Goal: Information Seeking & Learning: Learn about a topic

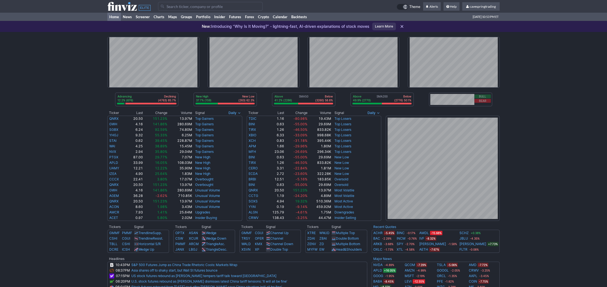
click at [202, 7] on input "Search" at bounding box center [210, 6] width 105 height 9
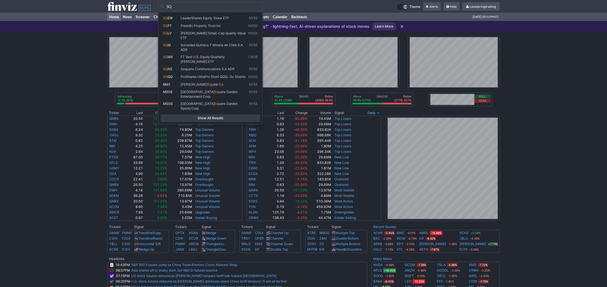
type input "S"
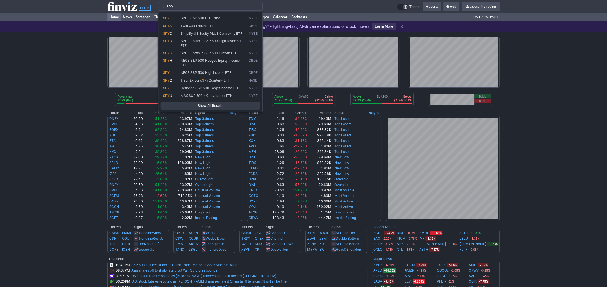
type input "SPY"
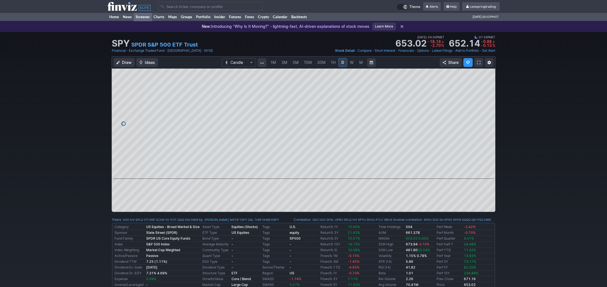
click at [144, 17] on link "Screener" at bounding box center [143, 17] width 18 height 8
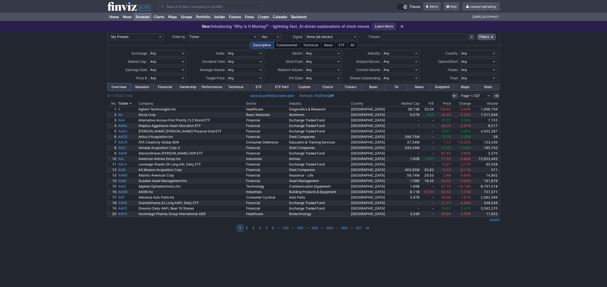
click at [109, 34] on select "My Presets -Save Screen -Edit Screens s: RATIO USE s: RATIO s: stock screen s: …" at bounding box center [136, 37] width 55 height 7
drag, startPoint x: 137, startPoint y: 39, endPoint x: 196, endPoint y: 19, distance: 62.7
click at [179, 20] on link "Maps" at bounding box center [172, 17] width 13 height 8
click at [410, 34] on td at bounding box center [424, 37] width 85 height 10
click at [410, 35] on input "text" at bounding box center [424, 37] width 85 height 7
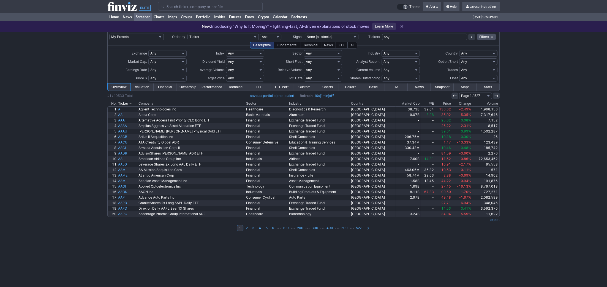
type input "spy"
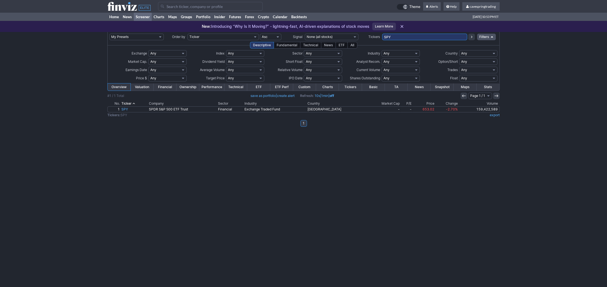
click at [144, 85] on link "Valuation" at bounding box center [142, 86] width 23 height 7
click at [166, 88] on link "Financial" at bounding box center [165, 86] width 23 height 7
click at [185, 88] on link "Ownership" at bounding box center [188, 86] width 23 height 7
click at [216, 88] on link "Performance" at bounding box center [211, 86] width 25 height 7
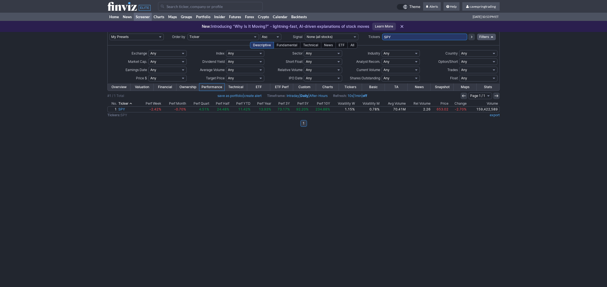
click at [243, 87] on link "Technical" at bounding box center [235, 86] width 23 height 7
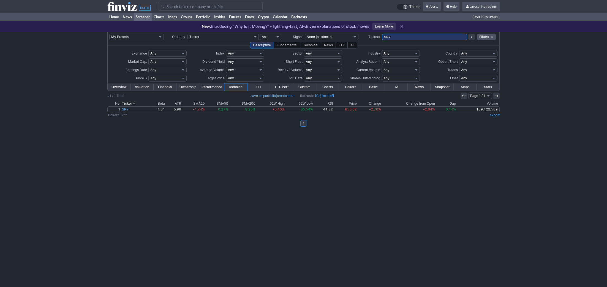
click at [261, 87] on link "ETF" at bounding box center [258, 86] width 23 height 7
click at [278, 90] on link "ETF Perf" at bounding box center [281, 86] width 23 height 7
click at [305, 89] on link "Custom" at bounding box center [304, 86] width 23 height 7
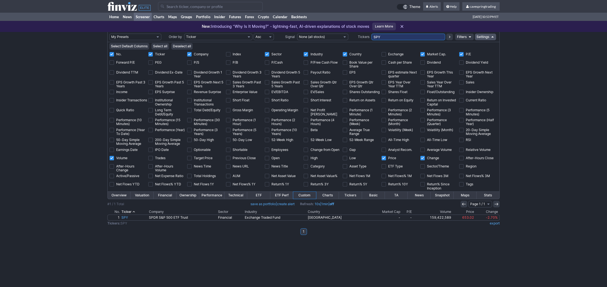
click at [333, 192] on link "Charts" at bounding box center [327, 195] width 23 height 7
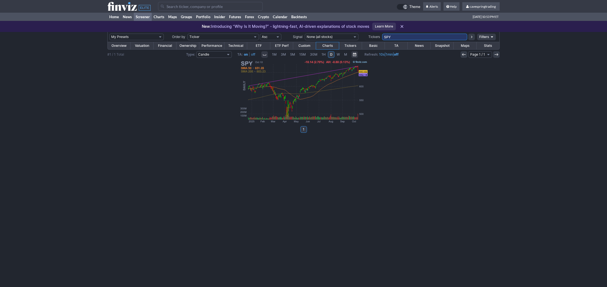
click at [355, 46] on link "Tickers" at bounding box center [350, 45] width 23 height 7
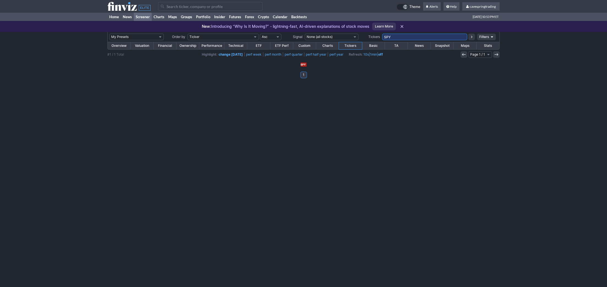
click at [370, 44] on link "Basic" at bounding box center [373, 45] width 23 height 7
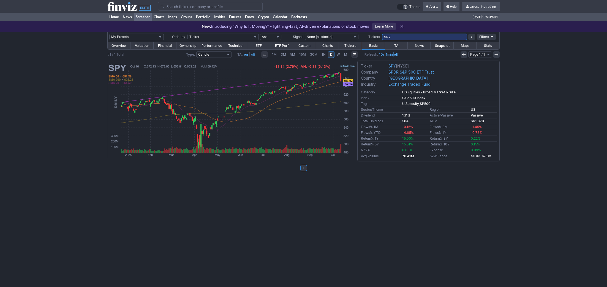
click at [397, 45] on link "TA" at bounding box center [396, 45] width 23 height 7
click at [422, 45] on link "News" at bounding box center [419, 45] width 23 height 7
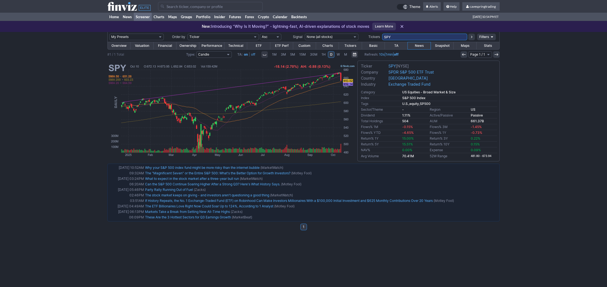
click at [449, 44] on link "Snapshot" at bounding box center [442, 45] width 23 height 7
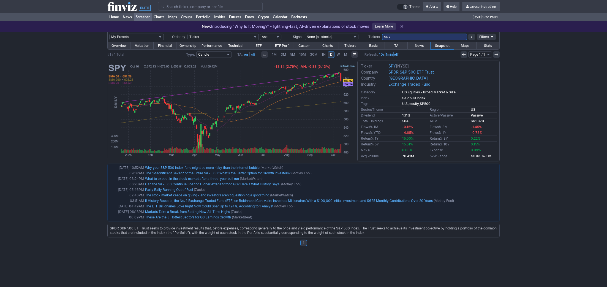
click at [462, 45] on link "Maps" at bounding box center [465, 45] width 23 height 7
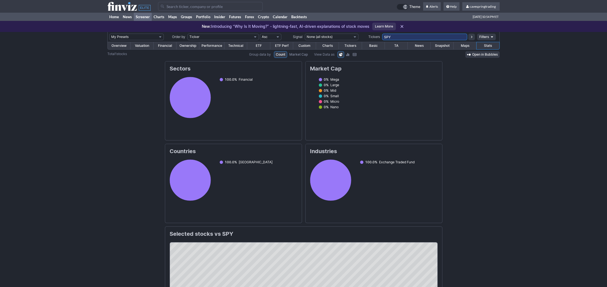
click at [214, 11] on td at bounding box center [277, 6] width 239 height 13
click at [217, 7] on input "Search" at bounding box center [210, 6] width 105 height 9
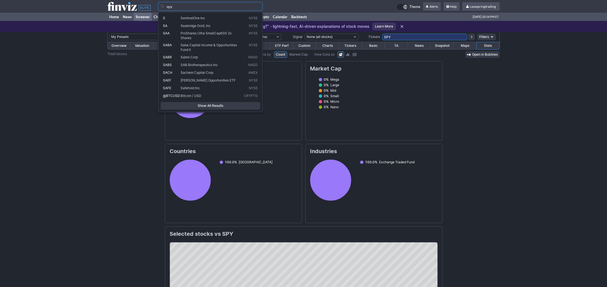
type input "spy"
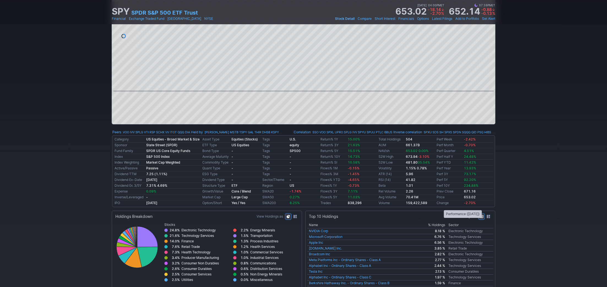
click at [441, 205] on td "Change" at bounding box center [449, 203] width 27 height 6
